Goal: Task Accomplishment & Management: Manage account settings

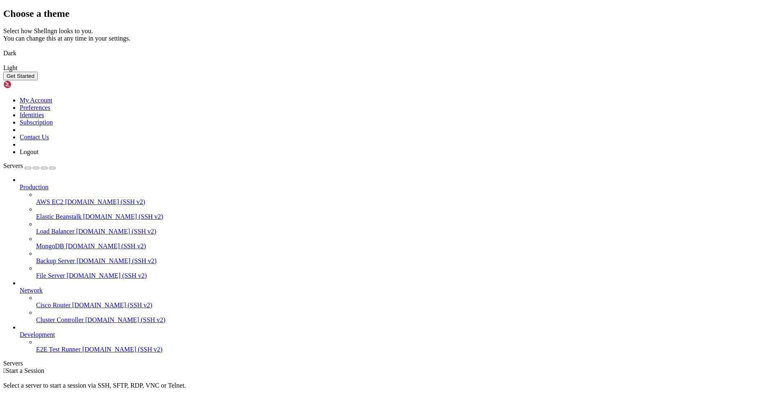
click at [3, 48] on img at bounding box center [3, 48] width 0 height 0
click at [38, 80] on button "Get Started" at bounding box center [20, 76] width 34 height 9
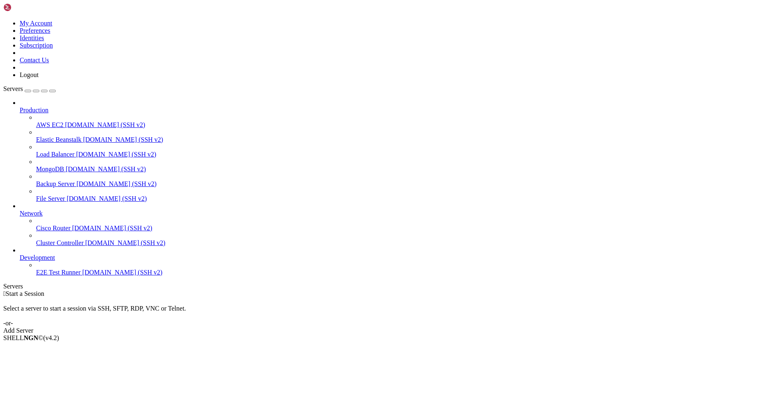
click at [430, 327] on link "Add Server" at bounding box center [383, 330] width 760 height 7
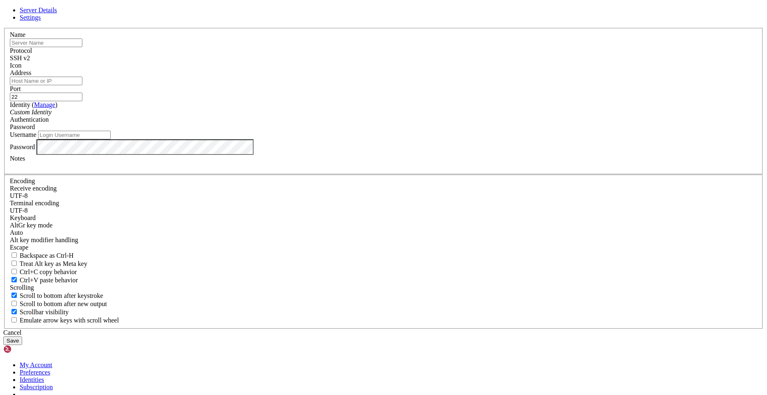
click at [82, 47] on input "text" at bounding box center [46, 42] width 72 height 9
type input "ь"
type input "ф"
type input "ь"
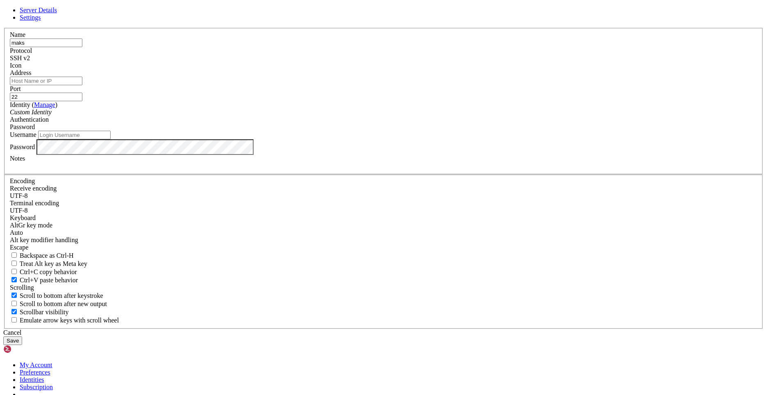
type input "maks"
click at [441, 62] on div "SSH v2" at bounding box center [383, 57] width 747 height 7
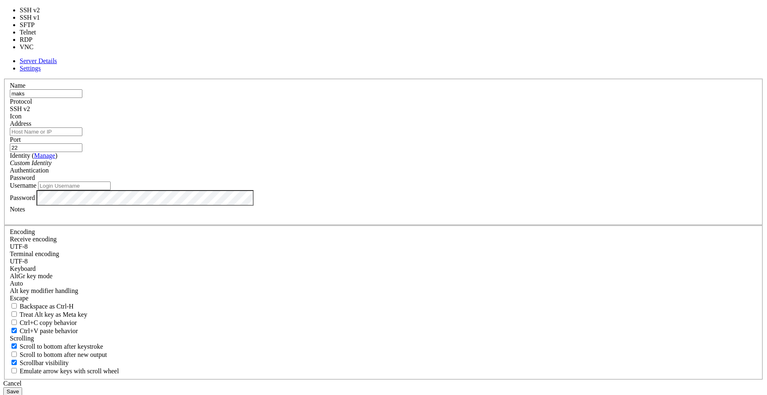
click at [441, 113] on div "SSH v2" at bounding box center [383, 108] width 747 height 7
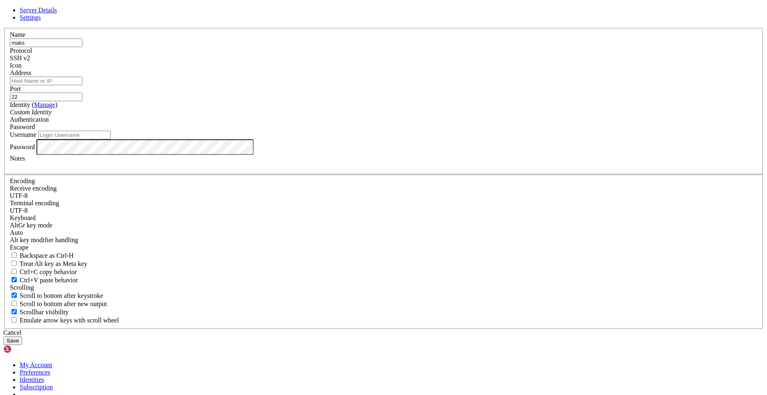
click at [482, 69] on div at bounding box center [383, 69] width 747 height 0
click at [82, 85] on input "Address" at bounding box center [46, 81] width 72 height 9
paste input "[TECHNICAL_ID]"
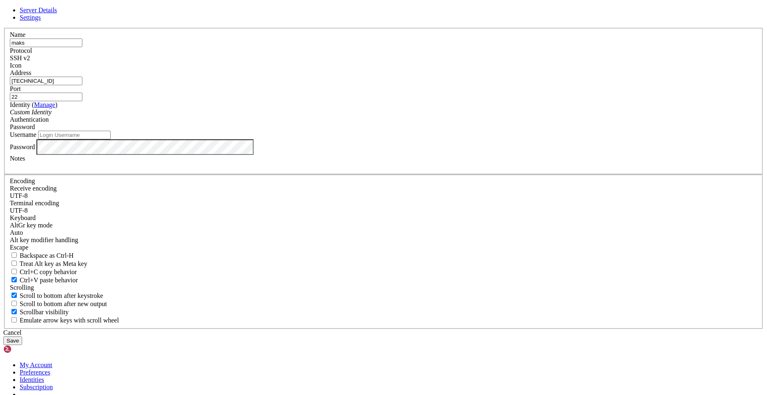
type input "[TECHNICAL_ID]"
click at [314, 116] on div "Custom Identity" at bounding box center [383, 112] width 747 height 7
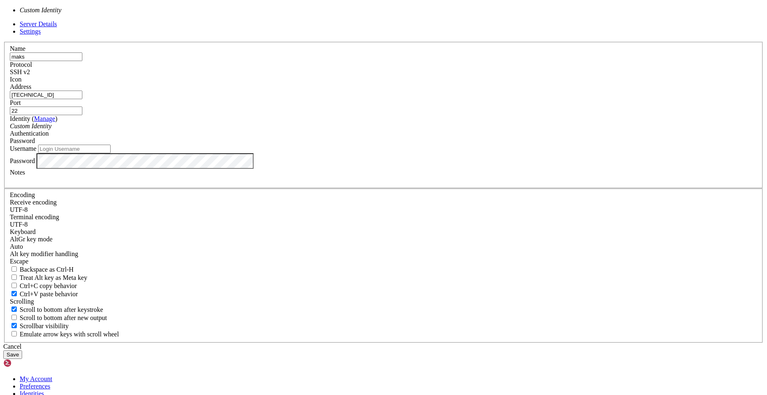
click at [326, 130] on div "Custom Identity" at bounding box center [383, 125] width 747 height 7
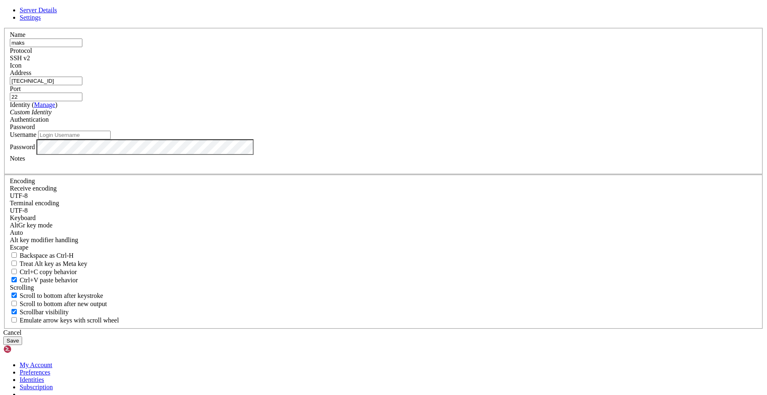
click at [111, 139] on input "Username" at bounding box center [74, 135] width 72 height 9
type input "maks"
click at [82, 101] on input "22" at bounding box center [46, 97] width 72 height 9
type input "2222"
click at [22, 336] on button "Save" at bounding box center [12, 340] width 19 height 9
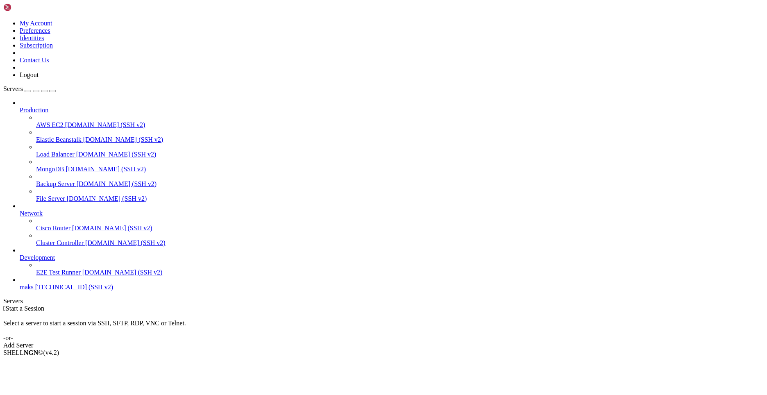
click at [34, 290] on span "maks" at bounding box center [27, 286] width 14 height 7
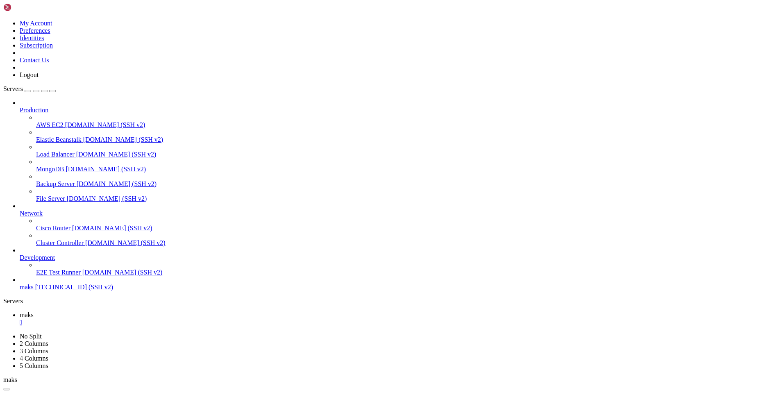
click at [34, 290] on span "maks" at bounding box center [27, 286] width 14 height 7
drag, startPoint x: 36, startPoint y: 342, endPoint x: 39, endPoint y: 337, distance: 5.5
click at [36, 291] on div "Production AWS EC2 [DOMAIN_NAME] (SSH v2) Elastic Beanstalk [DOMAIN_NAME] (SSH …" at bounding box center [383, 195] width 760 height 192
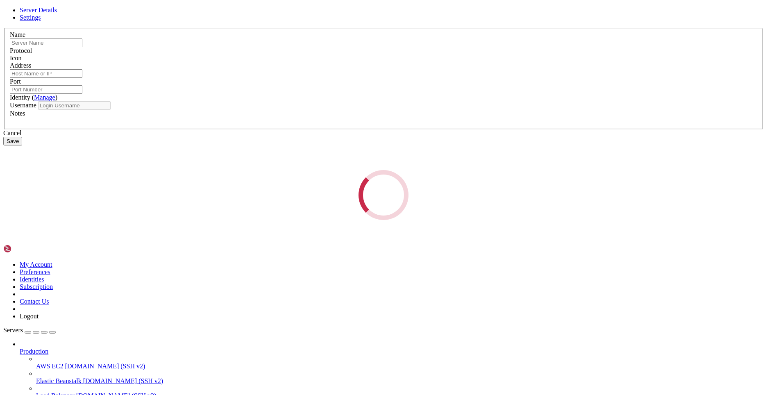
type input "maks"
type input "[TECHNICAL_ID]"
type input "2222"
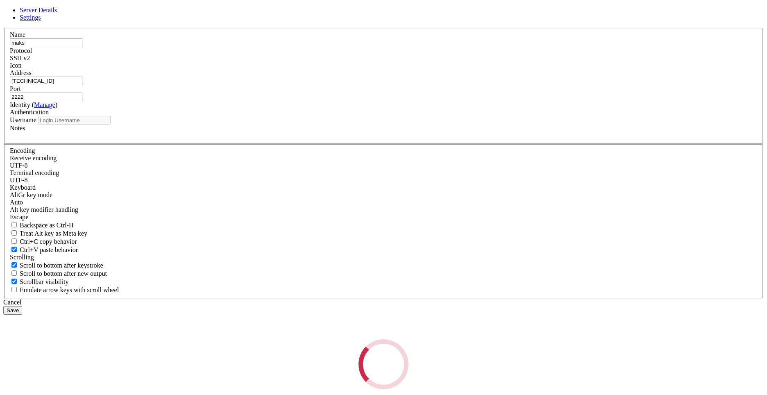
type input "maks"
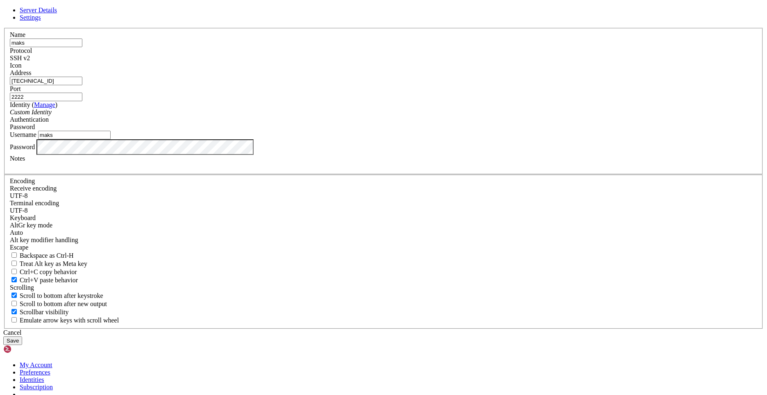
click at [22, 336] on button "Save" at bounding box center [12, 340] width 19 height 9
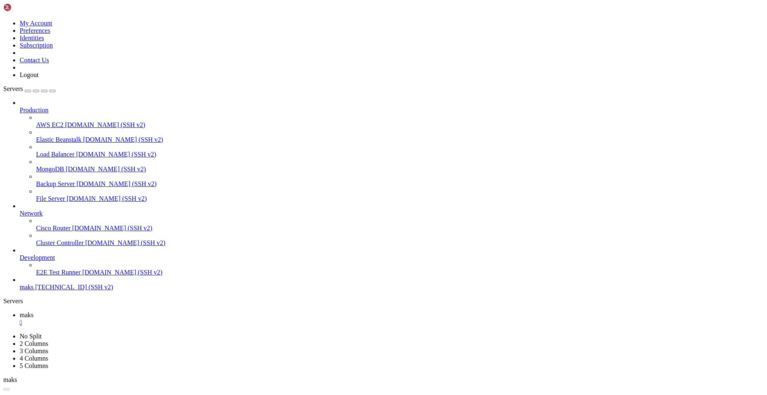
click at [52, 290] on span "[TECHNICAL_ID] (SSH v2)" at bounding box center [74, 286] width 78 height 7
click at [140, 319] on div "" at bounding box center [392, 322] width 744 height 7
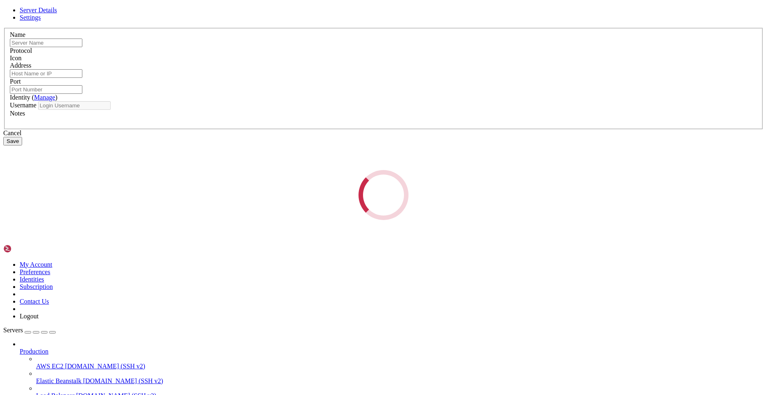
type input "maks"
type input "[TECHNICAL_ID]"
type input "2222"
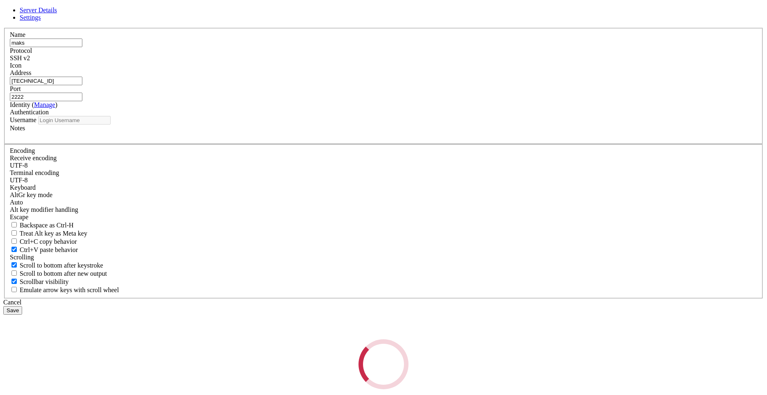
type input "maks"
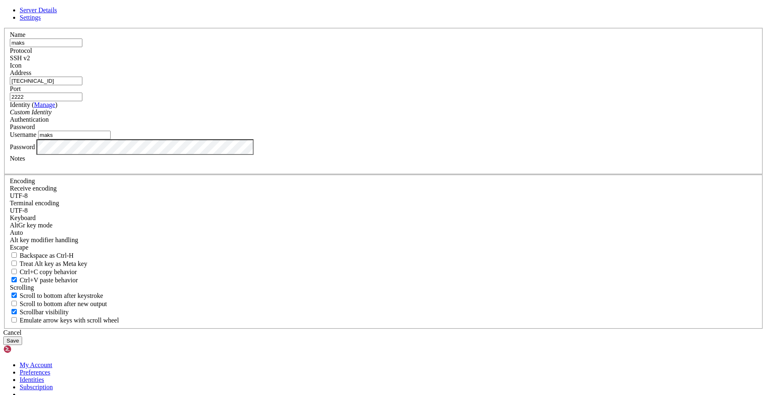
click at [439, 62] on div "SSH v2" at bounding box center [383, 57] width 747 height 7
click at [433, 62] on div "SSH v1" at bounding box center [383, 57] width 747 height 7
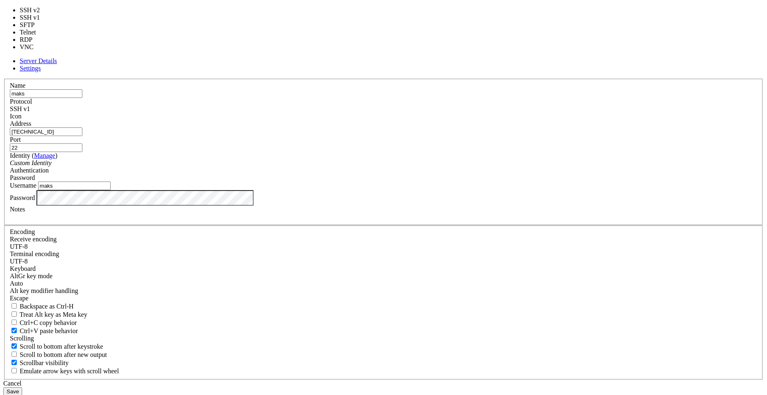
click at [21, 136] on label "Port" at bounding box center [15, 139] width 11 height 7
click at [82, 143] on input "22" at bounding box center [46, 147] width 72 height 9
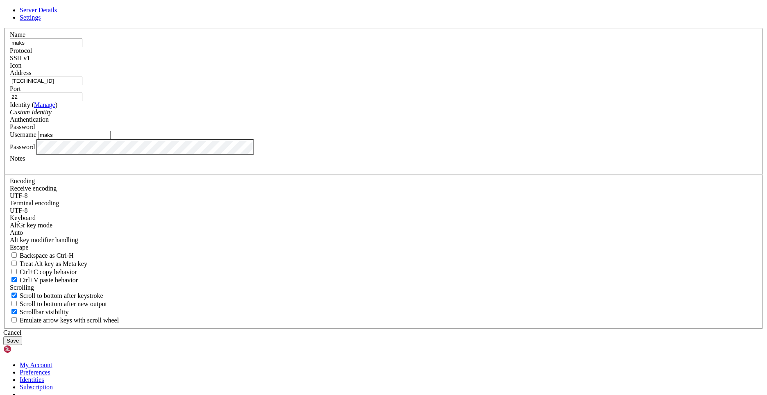
click at [82, 101] on input "22" at bounding box center [46, 97] width 72 height 9
type input "2222"
click at [246, 238] on div "Server Details Settings Name maks Protocol SSH v1 Icon" at bounding box center [383, 176] width 760 height 338
click at [299, 155] on div "Password" at bounding box center [383, 147] width 747 height 16
click at [346, 170] on div at bounding box center [383, 165] width 747 height 7
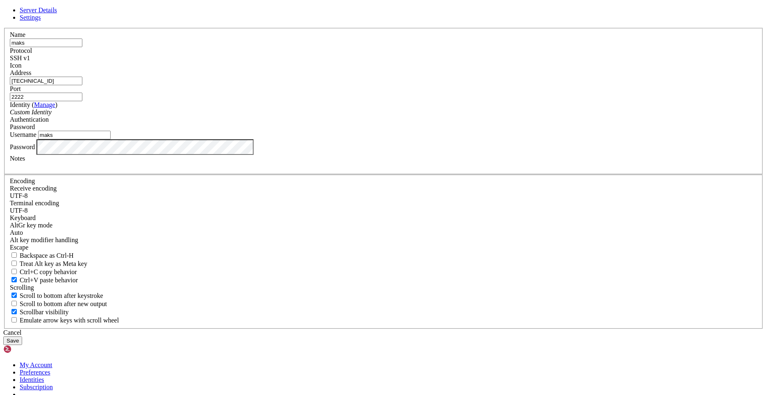
click at [386, 329] on div "Cancel Save" at bounding box center [383, 337] width 760 height 16
click at [22, 336] on button "Save" at bounding box center [12, 340] width 19 height 9
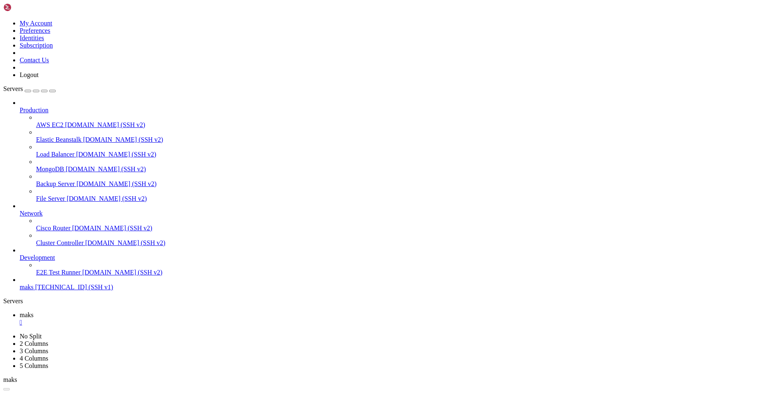
click at [60, 290] on span "[TECHNICAL_ID] (SSH v1)" at bounding box center [74, 286] width 78 height 7
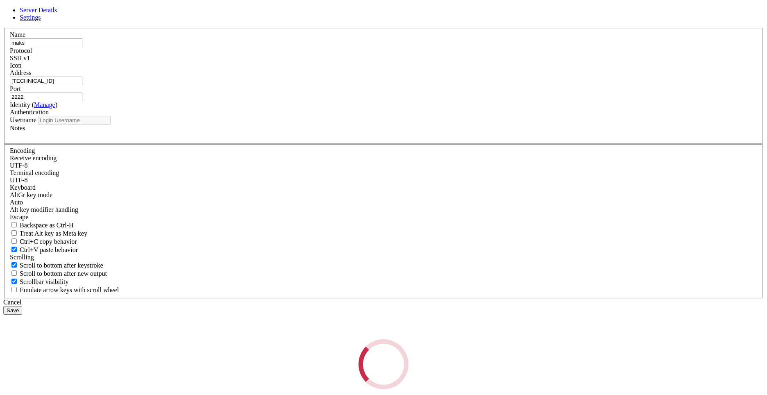
type input "maks"
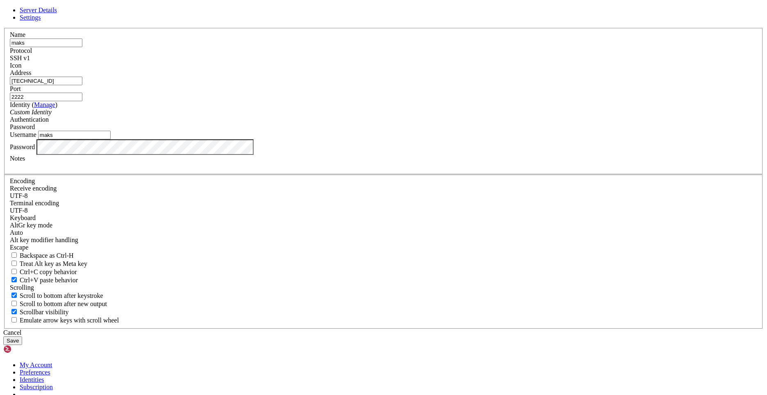
click at [182, 236] on div "Server Details Settings Name maks Protocol SSH v1 Icon" at bounding box center [383, 176] width 760 height 338
click at [3, 336] on button "Save" at bounding box center [12, 340] width 19 height 9
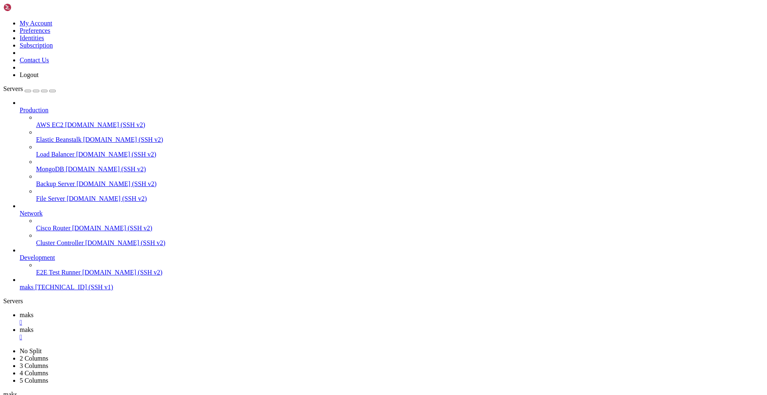
click at [44, 290] on span "[TECHNICAL_ID] (SSH v1)" at bounding box center [74, 286] width 78 height 7
click at [182, 333] on div "" at bounding box center [392, 336] width 744 height 7
click at [139, 319] on div "" at bounding box center [392, 322] width 744 height 7
click at [136, 319] on div "" at bounding box center [392, 322] width 744 height 7
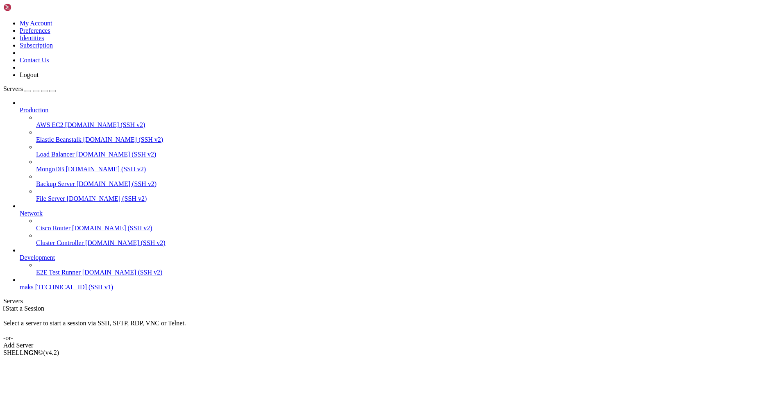
click at [31, 90] on button "button" at bounding box center [28, 91] width 7 height 2
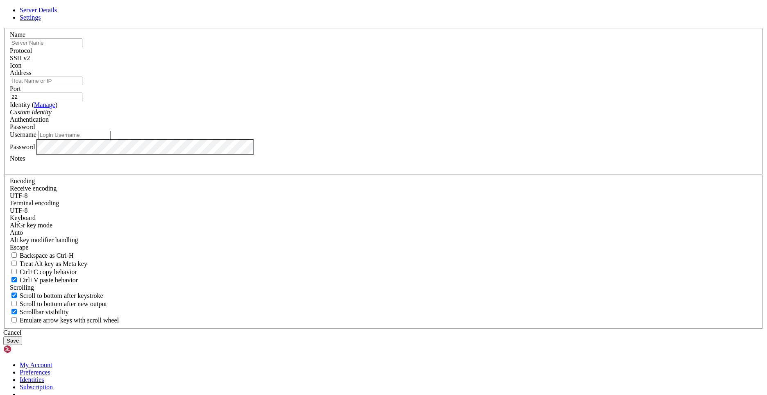
click at [41, 21] on link "Settings" at bounding box center [30, 17] width 21 height 7
click at [57, 14] on link "Server Details" at bounding box center [38, 10] width 37 height 7
click at [65, 318] on div "Server Details Settings Name Protocol SSH v2 Icon" at bounding box center [383, 176] width 760 height 338
click at [61, 310] on div "Server Details Settings Name Protocol SSH v2 Icon" at bounding box center [383, 176] width 760 height 338
click at [446, 329] on div "Cancel" at bounding box center [383, 332] width 760 height 7
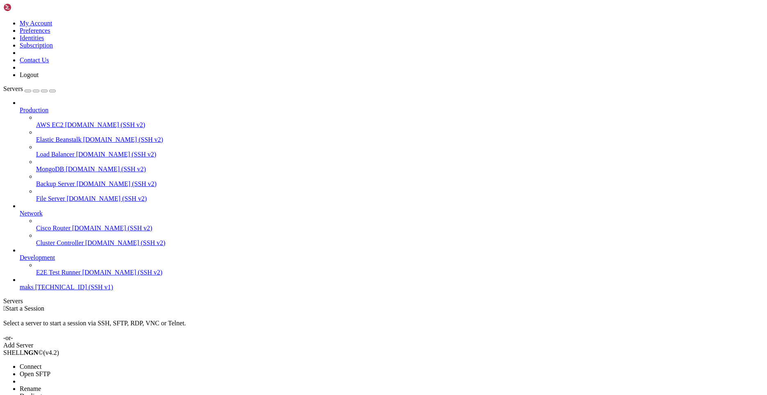
click at [94, 370] on li "Open SFTP" at bounding box center [57, 373] width 75 height 7
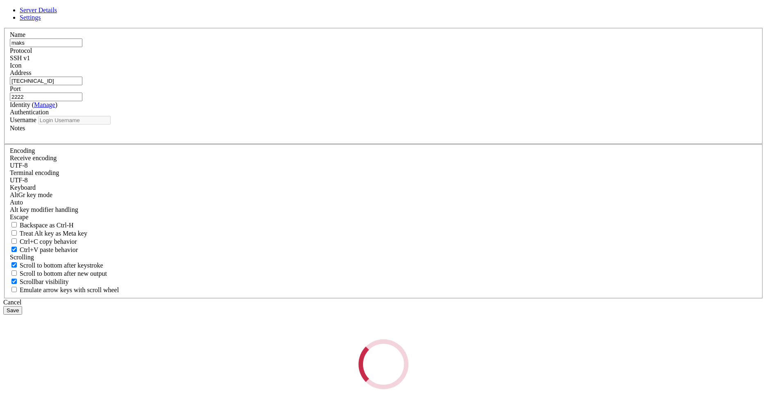
type input "maks"
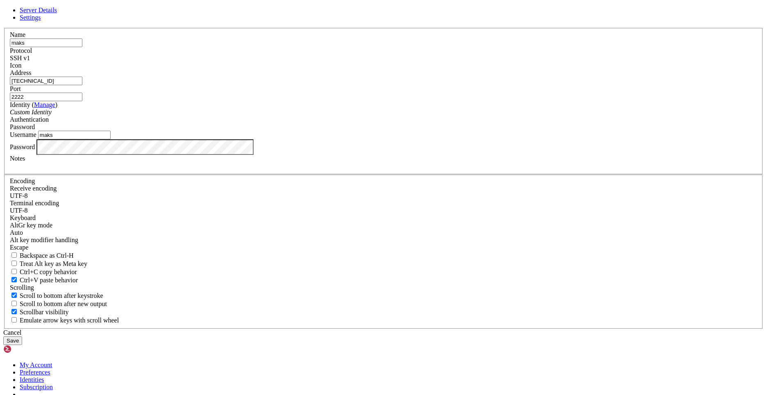
click at [35, 130] on span "Password" at bounding box center [22, 126] width 25 height 7
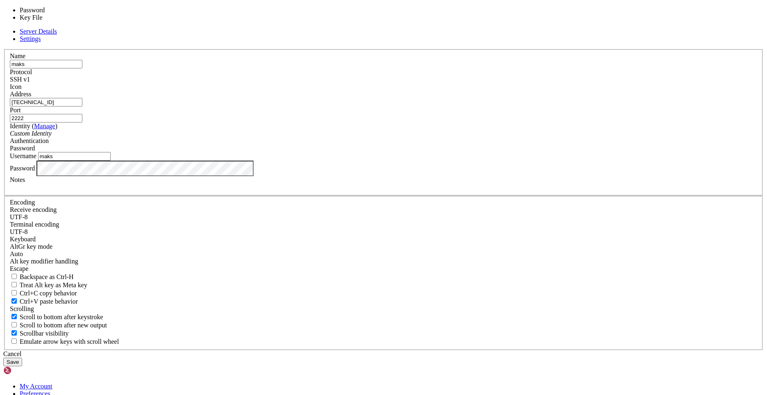
click at [35, 152] on span "Password" at bounding box center [22, 148] width 25 height 7
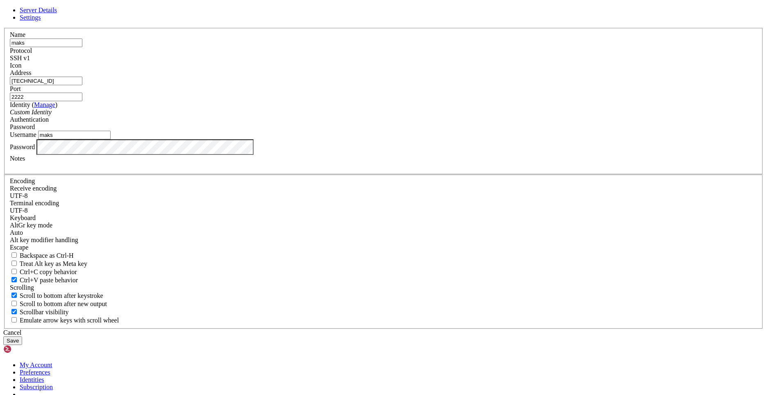
click at [341, 116] on div "Custom Identity" at bounding box center [383, 112] width 747 height 7
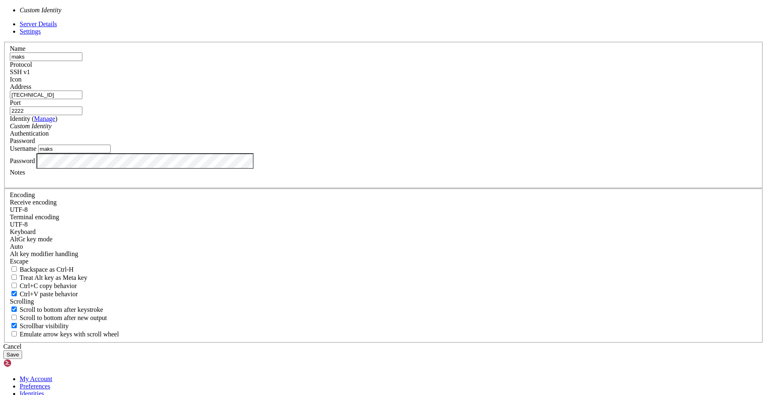
click at [341, 130] on div "Custom Identity" at bounding box center [383, 125] width 747 height 7
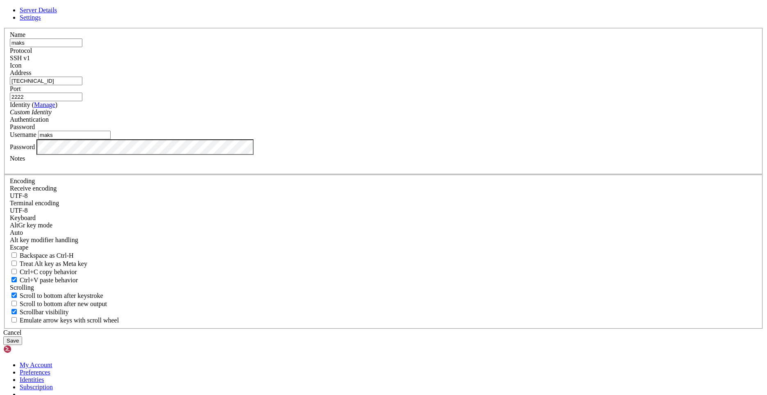
click at [36, 138] on label "Username" at bounding box center [23, 134] width 27 height 7
click at [111, 139] on input "maks" at bounding box center [74, 135] width 72 height 9
drag, startPoint x: 491, startPoint y: 290, endPoint x: 489, endPoint y: 301, distance: 10.4
click at [491, 290] on div "Name [PERSON_NAME] Protocol SSH v1 Icon Address [TECHNICAL_ID] ( Manage )" at bounding box center [383, 178] width 760 height 301
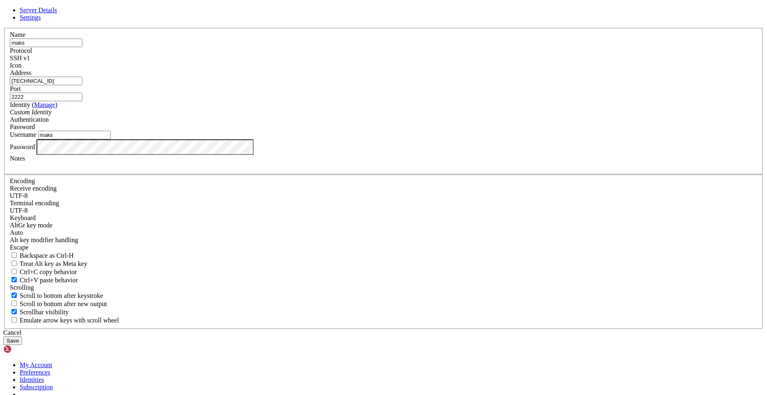
click at [22, 336] on button "Save" at bounding box center [12, 340] width 19 height 9
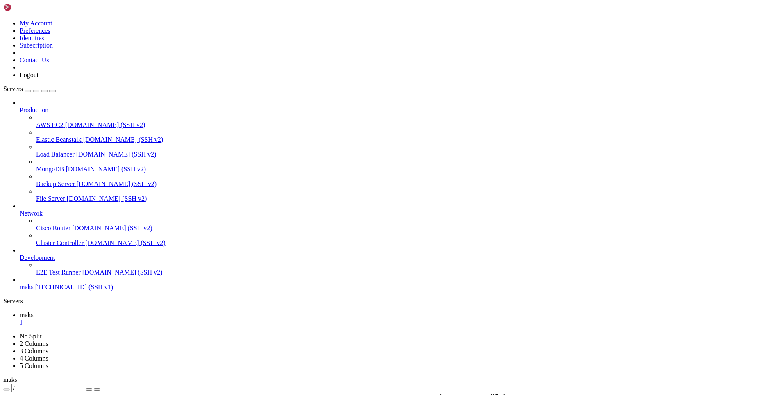
click at [34, 290] on span "maks" at bounding box center [27, 286] width 14 height 7
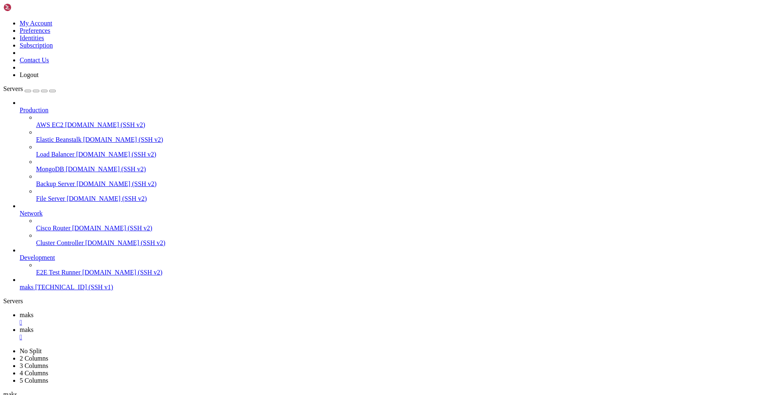
drag, startPoint x: 435, startPoint y: 139, endPoint x: 52, endPoint y: 188, distance: 386.1
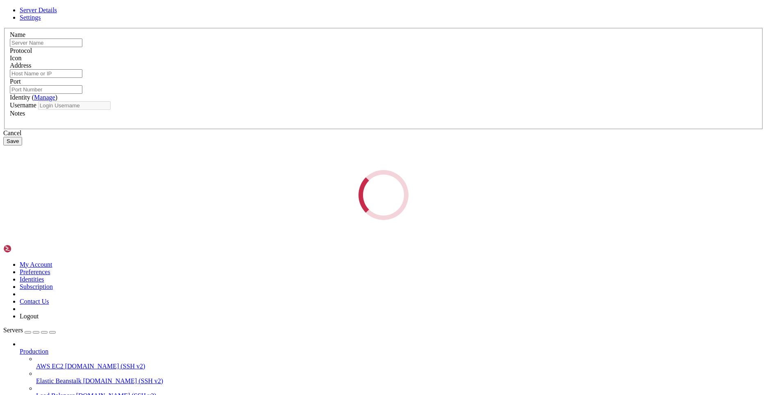
type input "maks"
type input "[TECHNICAL_ID]"
type input "2222"
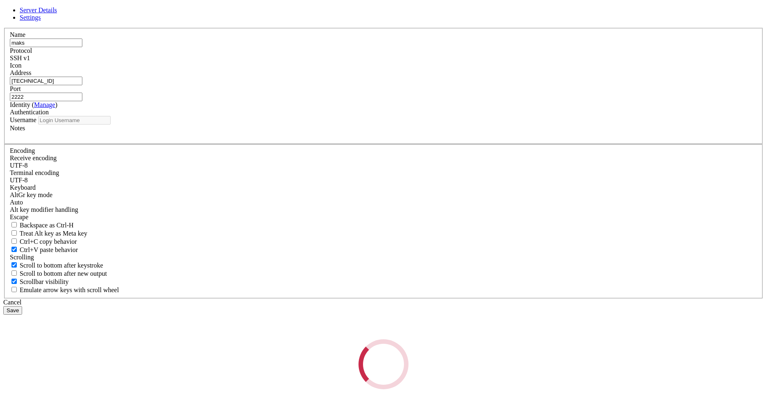
type input "maks"
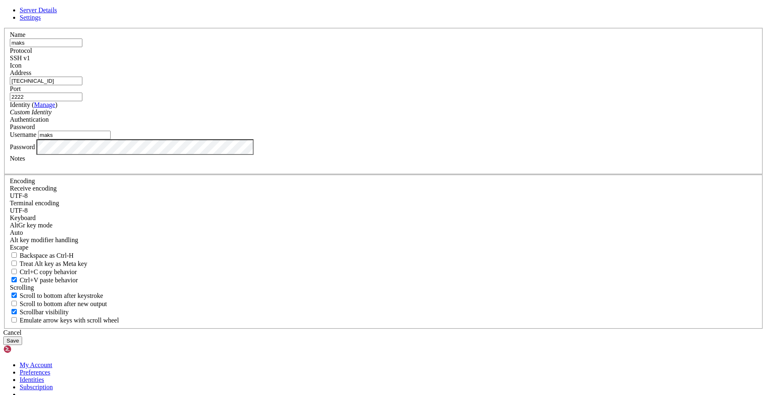
click at [114, 238] on div "Server Details Settings Name maks Protocol SSH v1 Icon" at bounding box center [383, 176] width 760 height 338
click at [22, 336] on button "Save" at bounding box center [12, 340] width 19 height 9
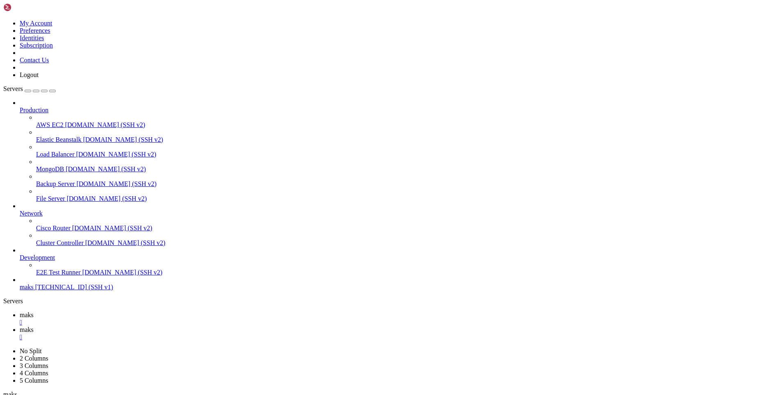
click at [180, 333] on div "" at bounding box center [392, 336] width 744 height 7
click at [137, 319] on div "" at bounding box center [392, 322] width 744 height 7
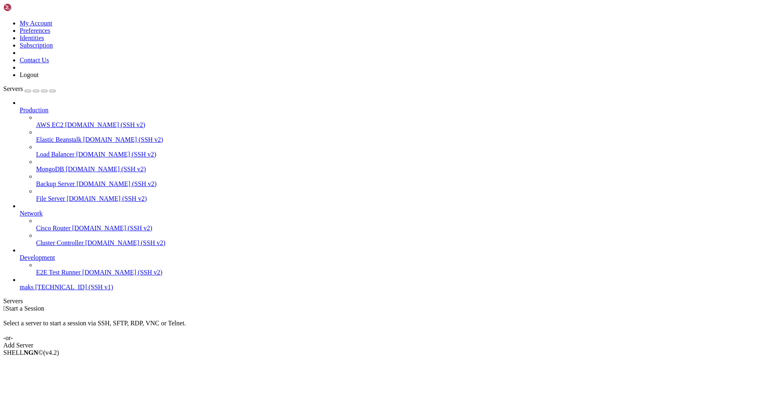
click at [34, 290] on span "maks" at bounding box center [27, 286] width 14 height 7
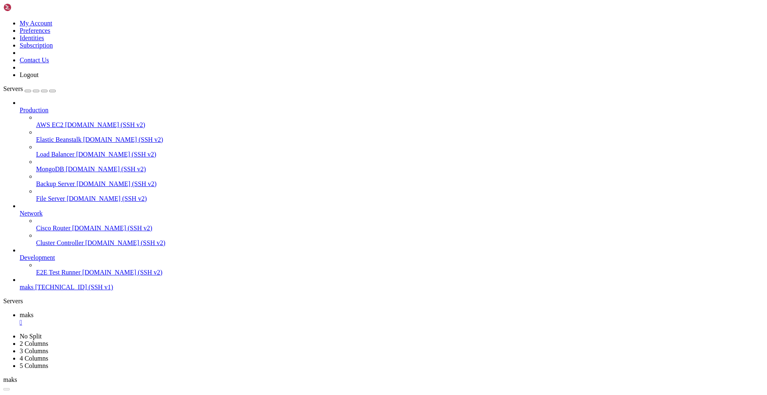
click at [139, 319] on div "" at bounding box center [392, 322] width 744 height 7
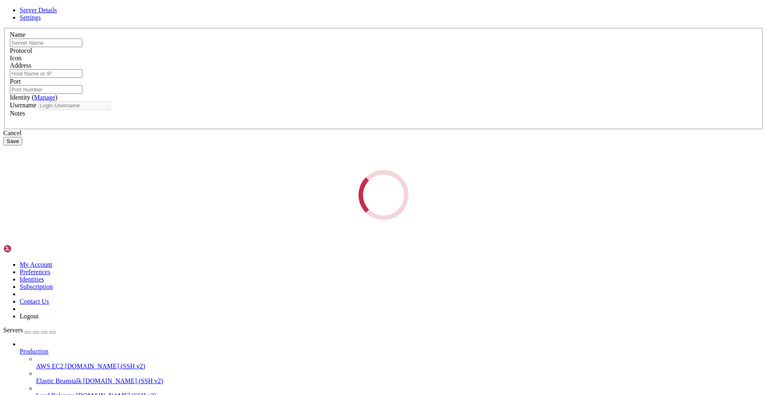
type input "maks"
type input "[TECHNICAL_ID]"
type input "2222"
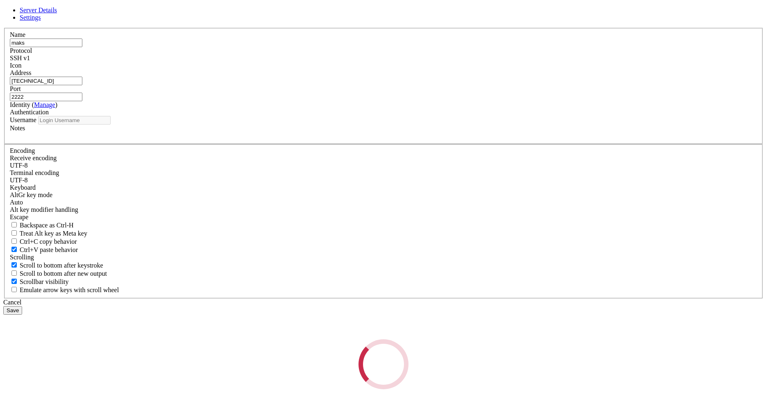
type input "maks"
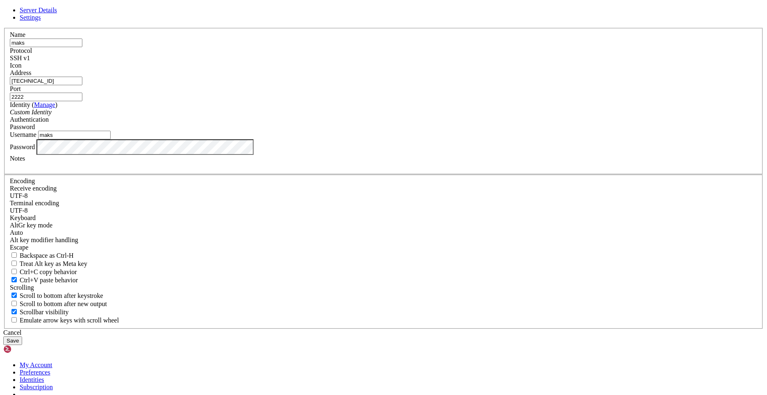
click at [77, 237] on div "Server Details Settings Name maks Protocol SSH v1 Icon" at bounding box center [383, 176] width 760 height 338
click at [22, 336] on button "Save" at bounding box center [12, 340] width 19 height 9
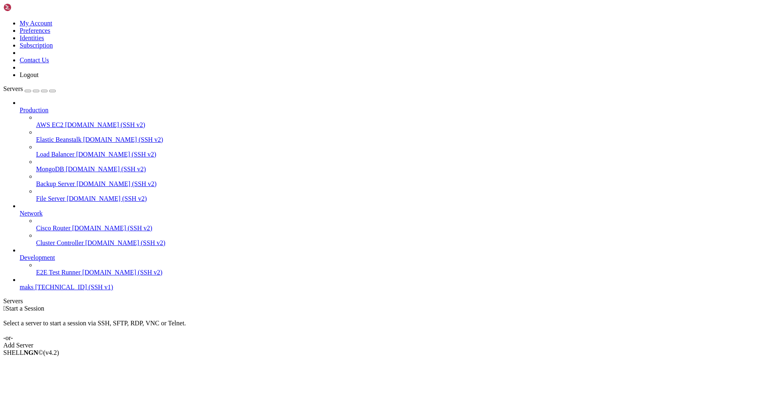
click at [34, 290] on span "maks" at bounding box center [27, 286] width 14 height 7
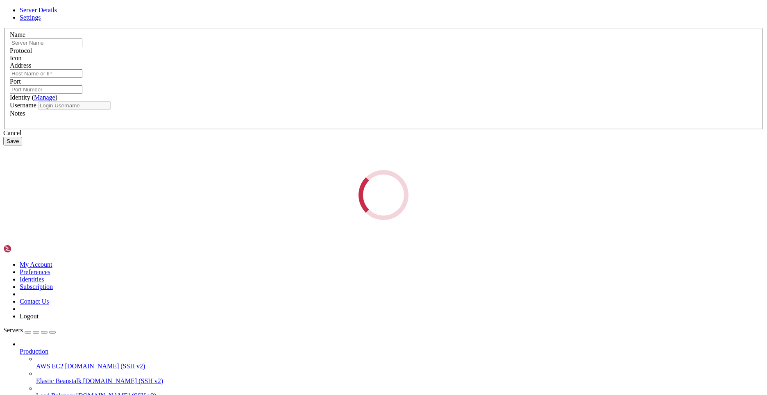
type input "maks"
type input "[TECHNICAL_ID]"
type input "2222"
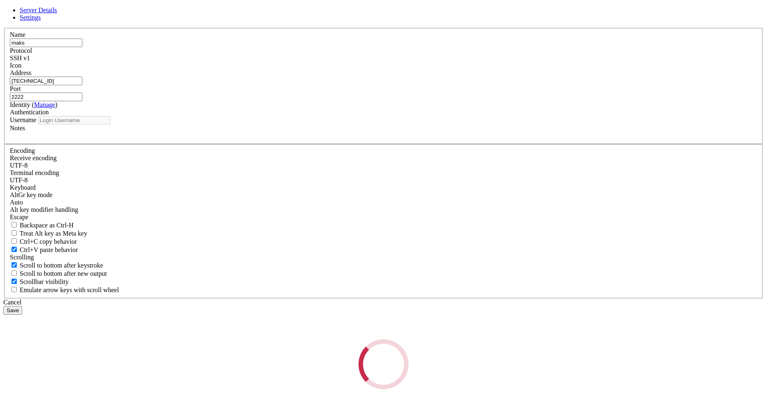
type input "maks"
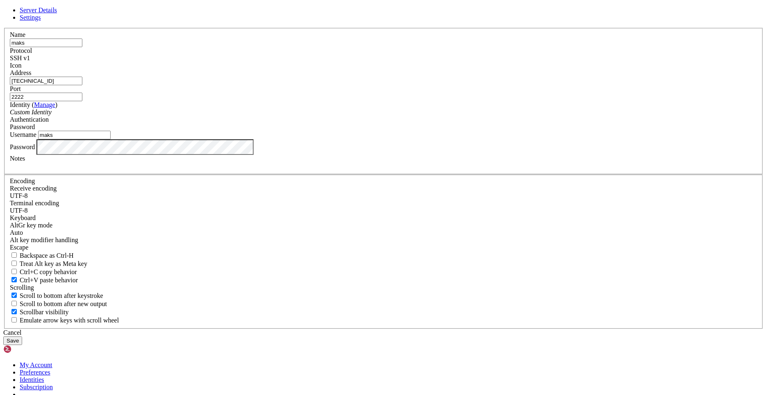
click at [432, 62] on div "SSH v1" at bounding box center [383, 57] width 747 height 7
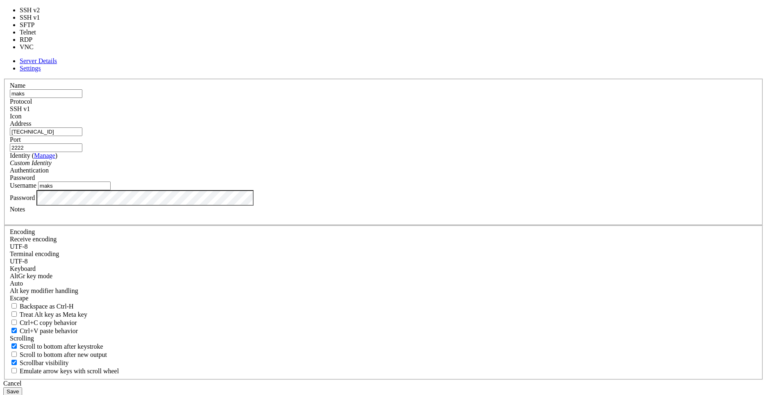
type input "22"
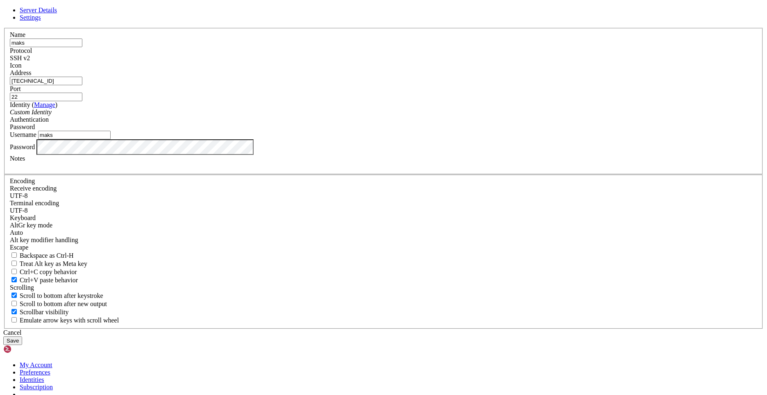
click at [119, 241] on div "Server Details Settings Name maks Protocol SSH v2 Icon" at bounding box center [383, 176] width 760 height 338
click at [3, 336] on button "Save" at bounding box center [12, 340] width 19 height 9
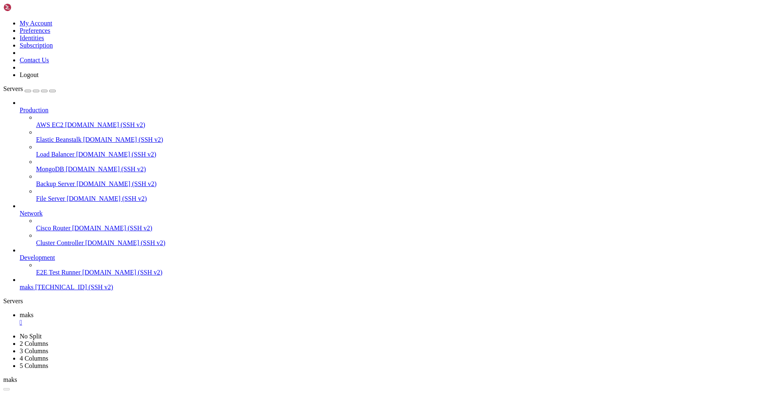
click at [38, 290] on span "[TECHNICAL_ID] (SSH v2)" at bounding box center [74, 286] width 78 height 7
click at [139, 319] on div "" at bounding box center [392, 322] width 744 height 7
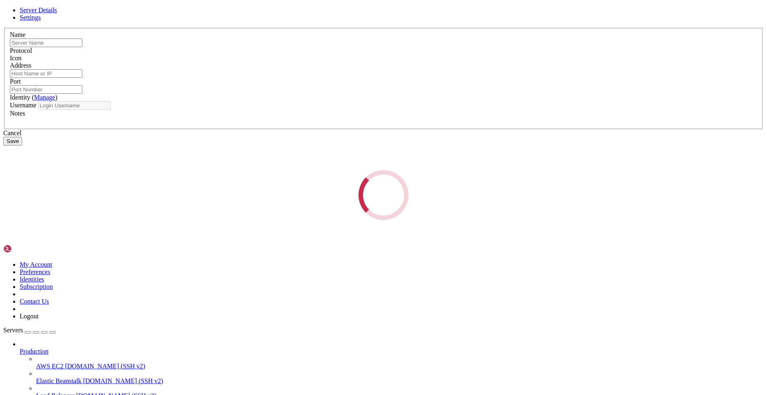
type input "maks"
type input "[TECHNICAL_ID]"
type input "22"
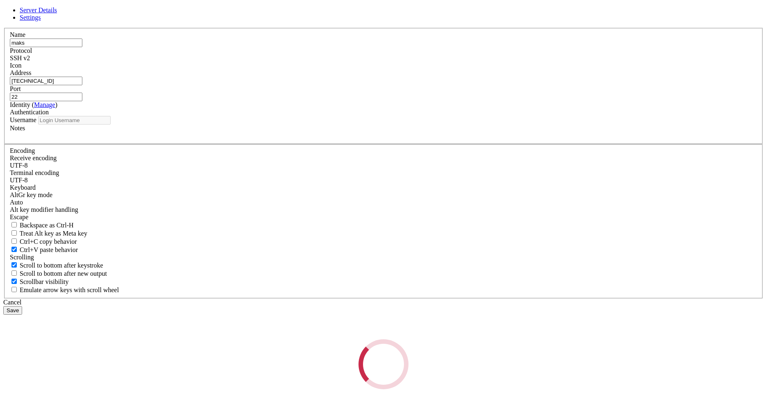
type input "maks"
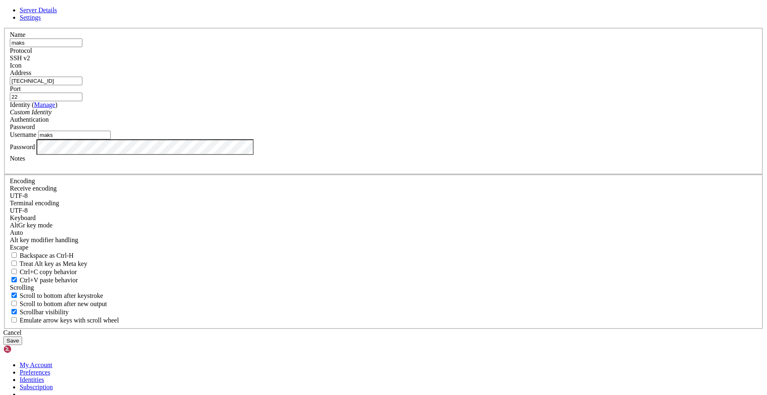
click at [111, 139] on input "maks" at bounding box center [74, 135] width 72 height 9
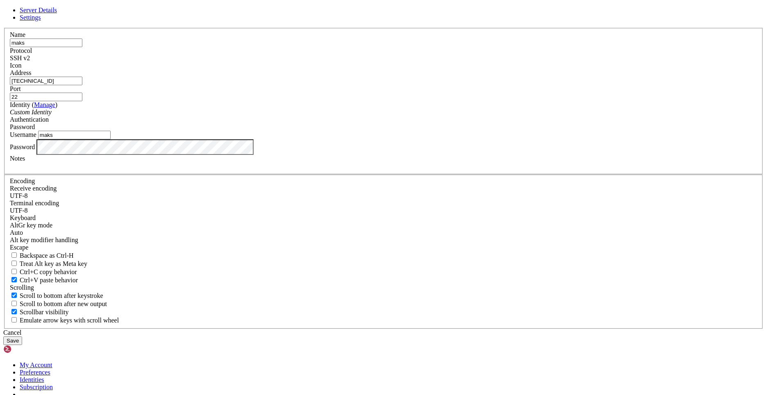
click at [111, 139] on input "maks" at bounding box center [74, 135] width 72 height 9
click at [316, 155] on div "Password" at bounding box center [383, 147] width 747 height 16
click at [82, 101] on input "22" at bounding box center [46, 97] width 72 height 9
type input "2222"
click at [49, 123] on label "Authentication" at bounding box center [29, 119] width 39 height 7
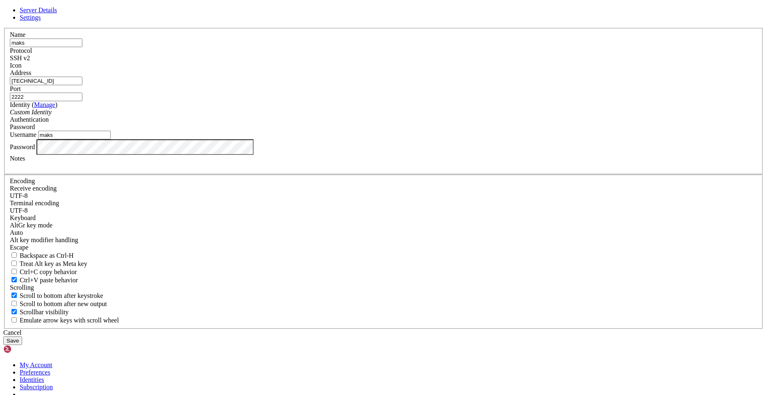
click at [22, 336] on button "Save" at bounding box center [12, 340] width 19 height 9
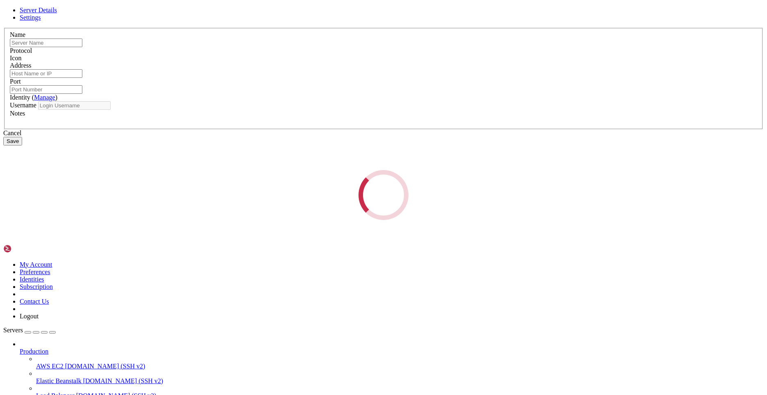
type input "maks"
type input "[TECHNICAL_ID]"
type input "2222"
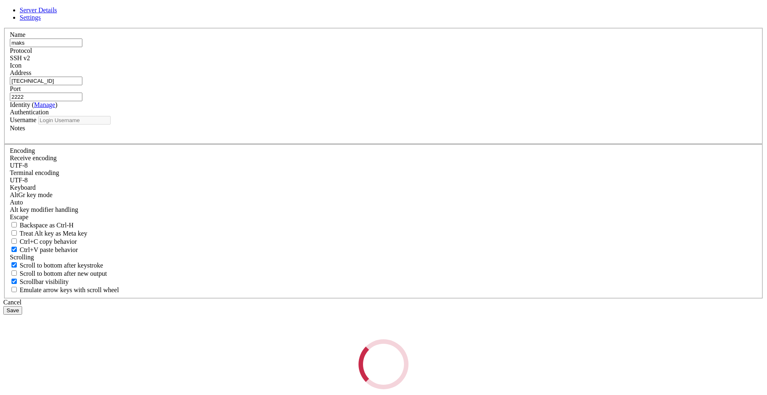
type input "maks"
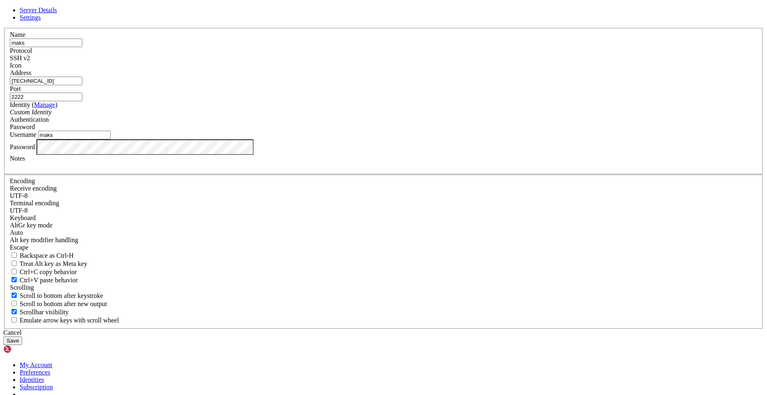
click at [148, 247] on div "Server Details Settings Name maks Protocol SSH v2 Icon" at bounding box center [383, 176] width 760 height 338
click at [3, 336] on button "Save" at bounding box center [12, 340] width 19 height 9
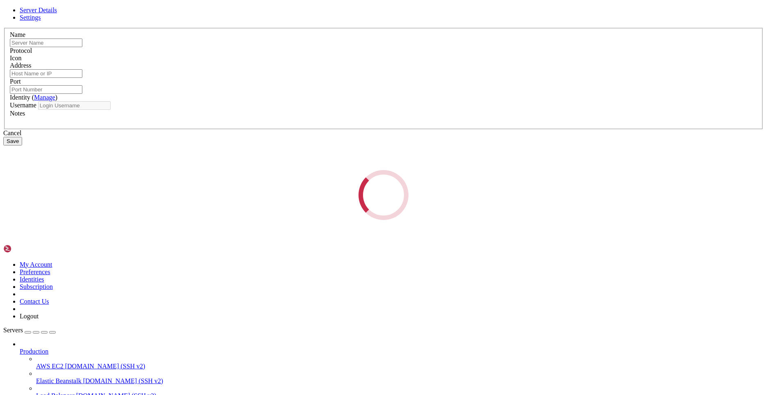
type input "maks"
type input "[TECHNICAL_ID]"
type input "2222"
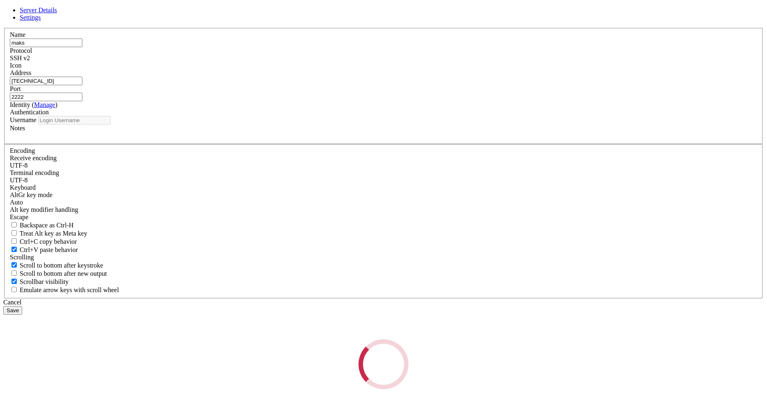
type input "maks"
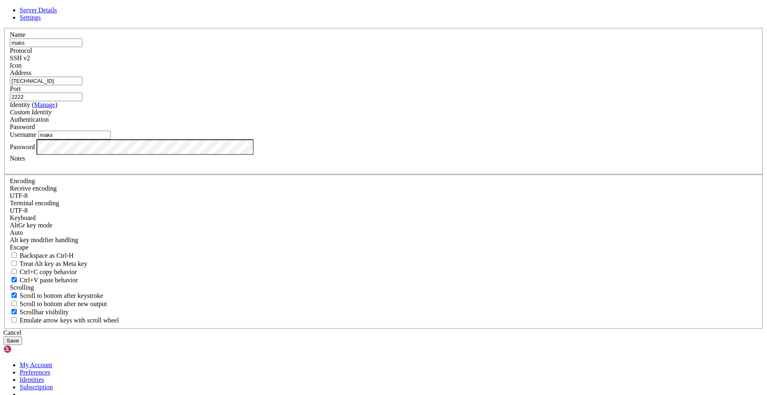
click at [431, 329] on div "Cancel" at bounding box center [383, 332] width 760 height 7
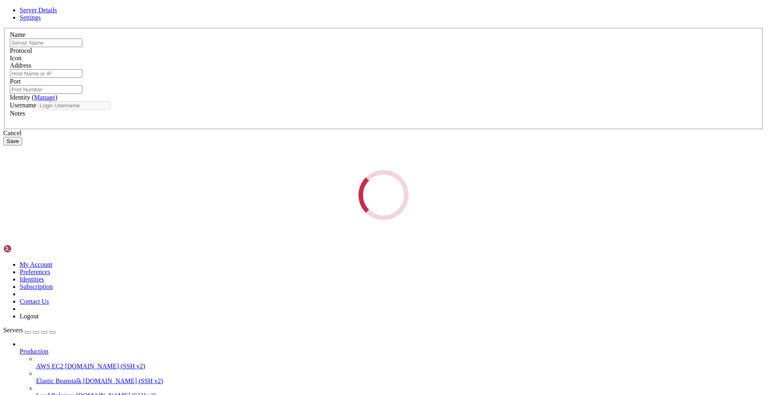
type input "maks"
type input "[TECHNICAL_ID]"
type input "2222"
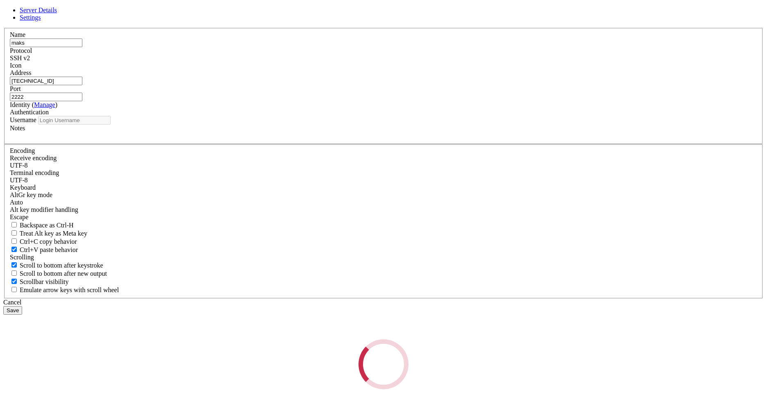
type input "maks"
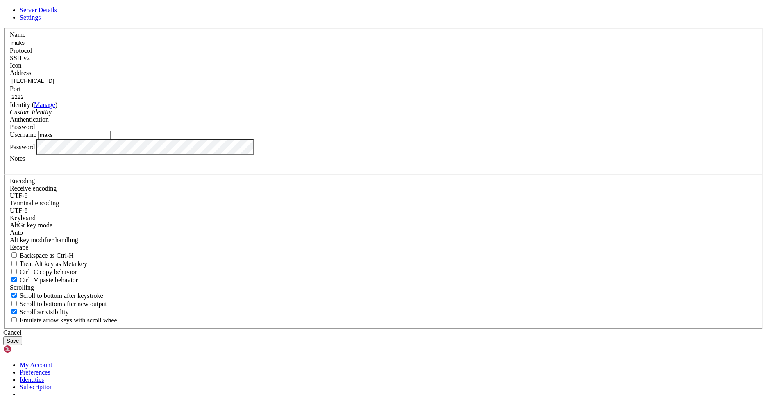
click at [82, 85] on input "[TECHNICAL_ID]" at bounding box center [46, 81] width 72 height 9
click at [82, 47] on input "maks" at bounding box center [46, 42] width 72 height 9
click at [41, 21] on span "Settings" at bounding box center [30, 17] width 21 height 7
click at [57, 14] on span "Server Details" at bounding box center [38, 10] width 37 height 7
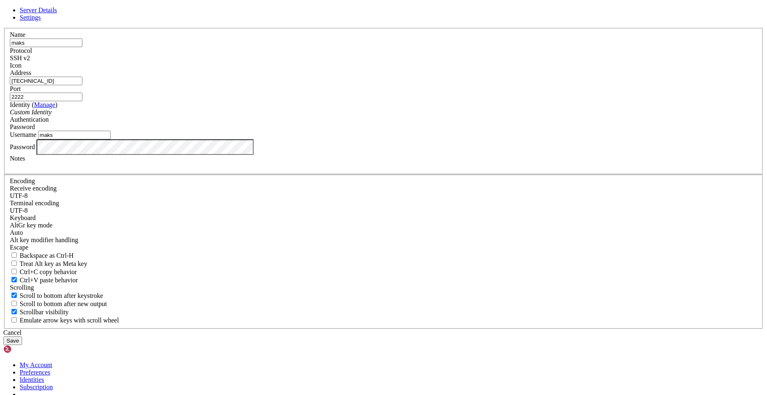
scroll to position [0, 0]
click at [443, 131] on div "Password" at bounding box center [383, 126] width 747 height 7
click at [3, 28] on icon at bounding box center [3, 28] width 0 height 0
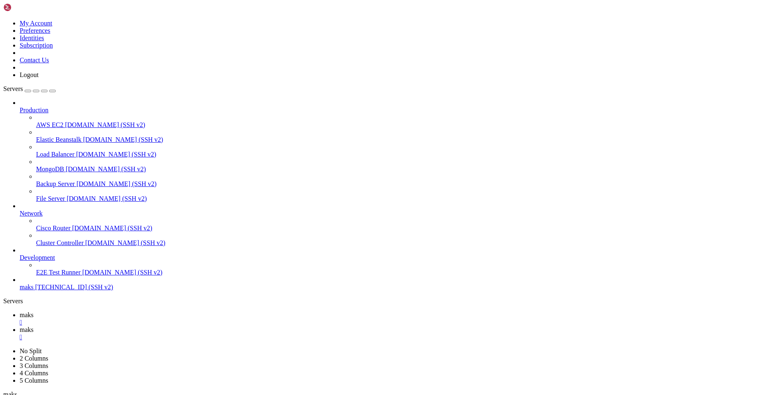
click at [179, 333] on div "" at bounding box center [392, 336] width 744 height 7
click at [139, 319] on div "" at bounding box center [392, 322] width 744 height 7
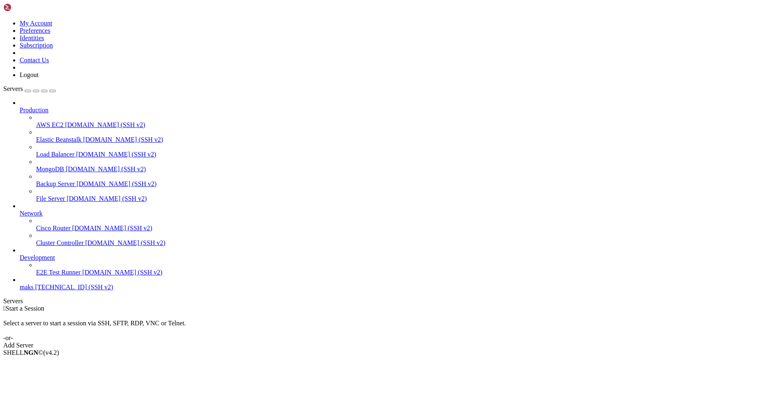
click at [3, 20] on icon at bounding box center [3, 20] width 0 height 0
click at [38, 78] on link "Logout" at bounding box center [29, 74] width 19 height 7
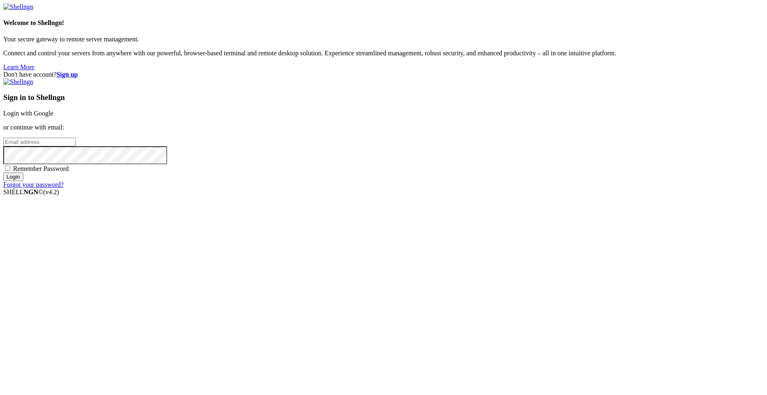
type input "maks"
drag, startPoint x: 468, startPoint y: 192, endPoint x: 340, endPoint y: 192, distance: 127.8
click at [337, 188] on div "Don't have account? Sign up Sign in to Shellngn Login with Google or continue w…" at bounding box center [383, 130] width 760 height 118
click at [241, 71] on div "Don't have account? Sign up Sign in to Shellngn Login with Google or continue w…" at bounding box center [383, 130] width 760 height 118
